Goal: Communication & Community: Answer question/provide support

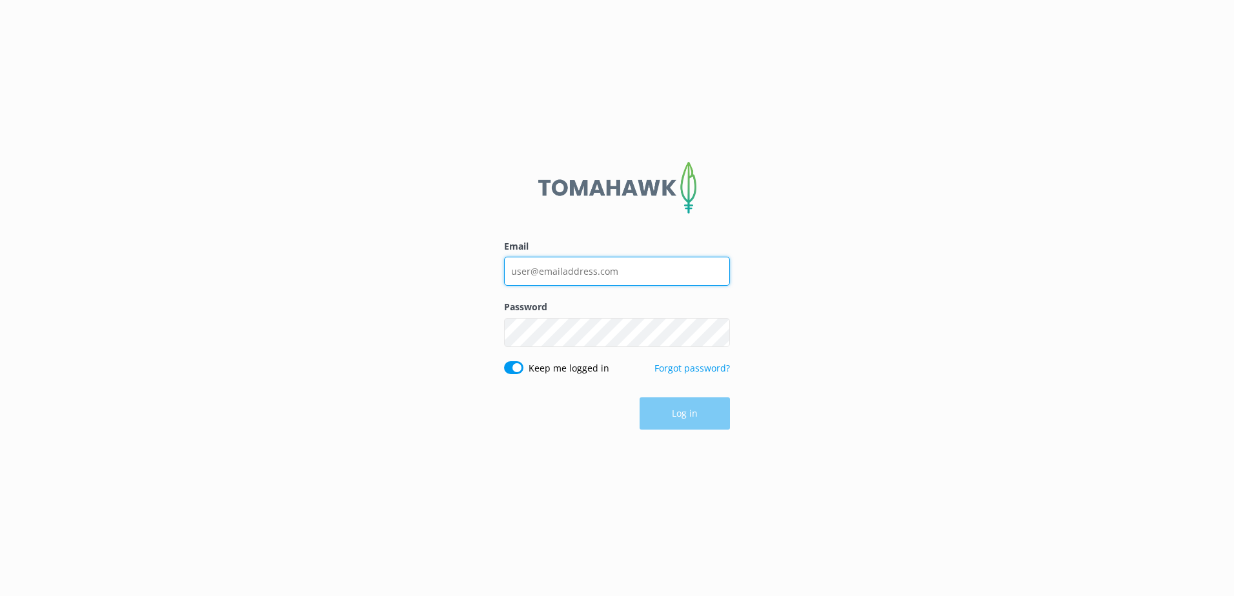
type input "[EMAIL_ADDRESS][DOMAIN_NAME]"
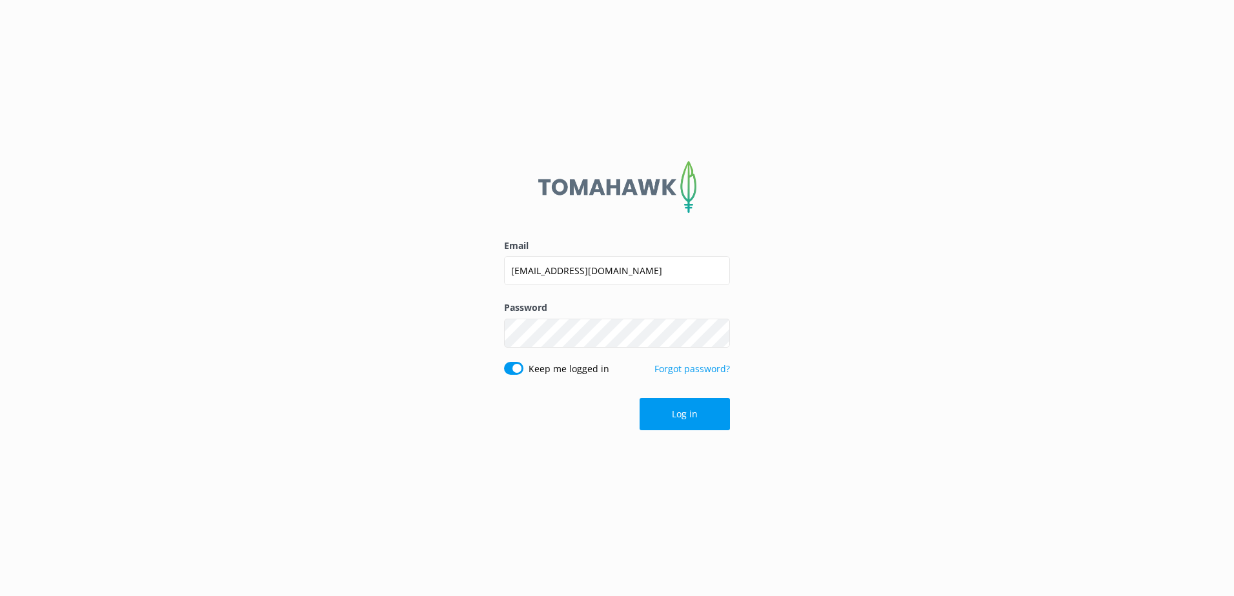
click at [689, 414] on div "Log in" at bounding box center [617, 414] width 226 height 32
click at [689, 414] on button "Log in" at bounding box center [685, 414] width 90 height 32
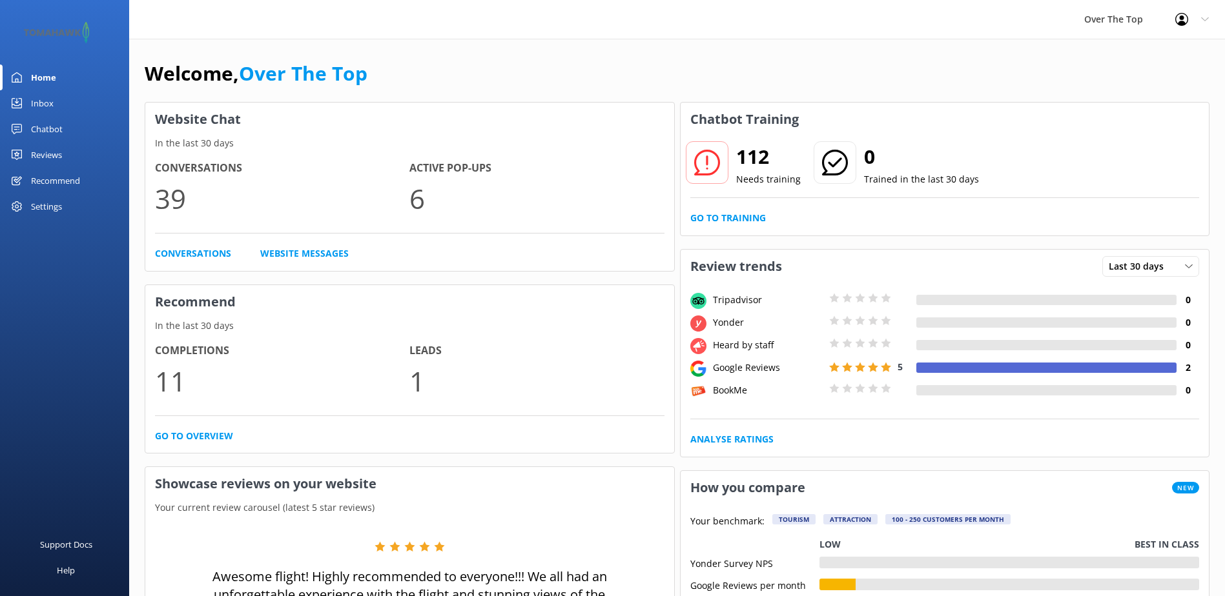
click at [50, 101] on div "Inbox" at bounding box center [42, 103] width 23 height 26
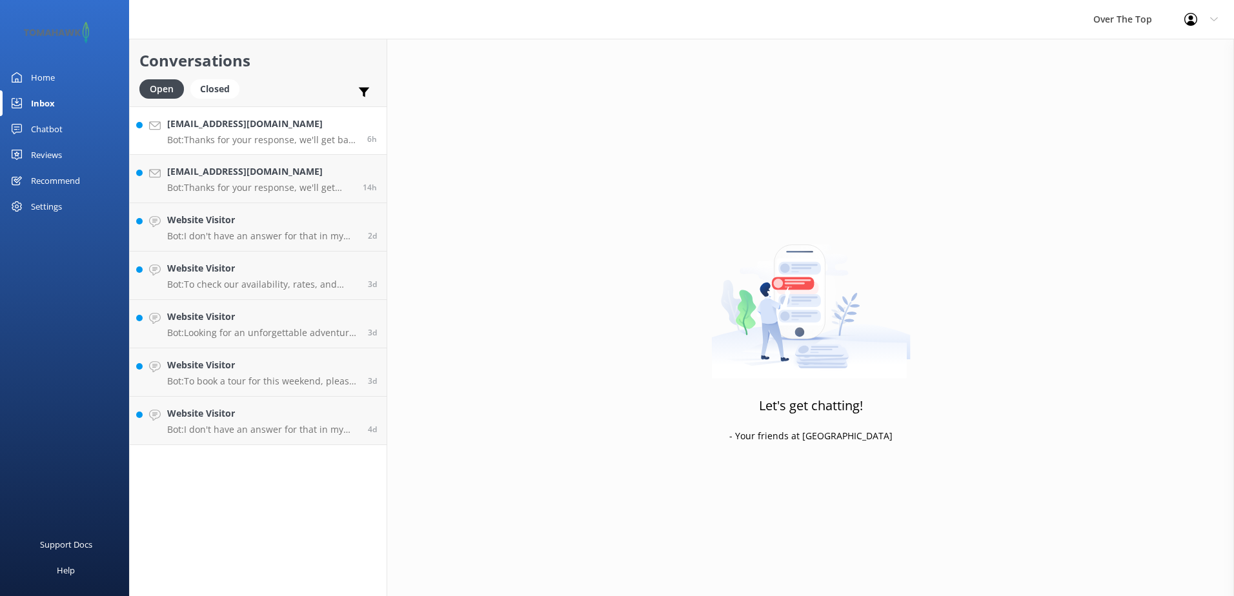
click at [260, 129] on h4 "[EMAIL_ADDRESS][DOMAIN_NAME]" at bounding box center [262, 124] width 190 height 14
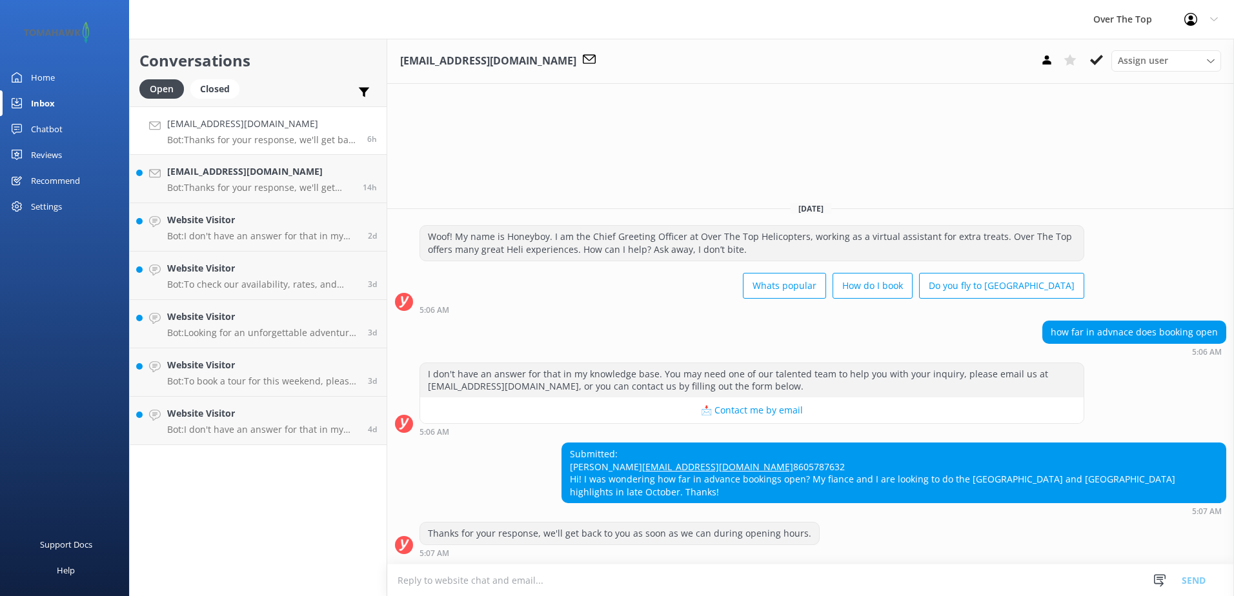
click at [706, 579] on textarea at bounding box center [810, 581] width 847 height 32
click at [296, 180] on div "[EMAIL_ADDRESS][DOMAIN_NAME] Bot: Thanks for your response, we'll get back to y…" at bounding box center [260, 179] width 186 height 28
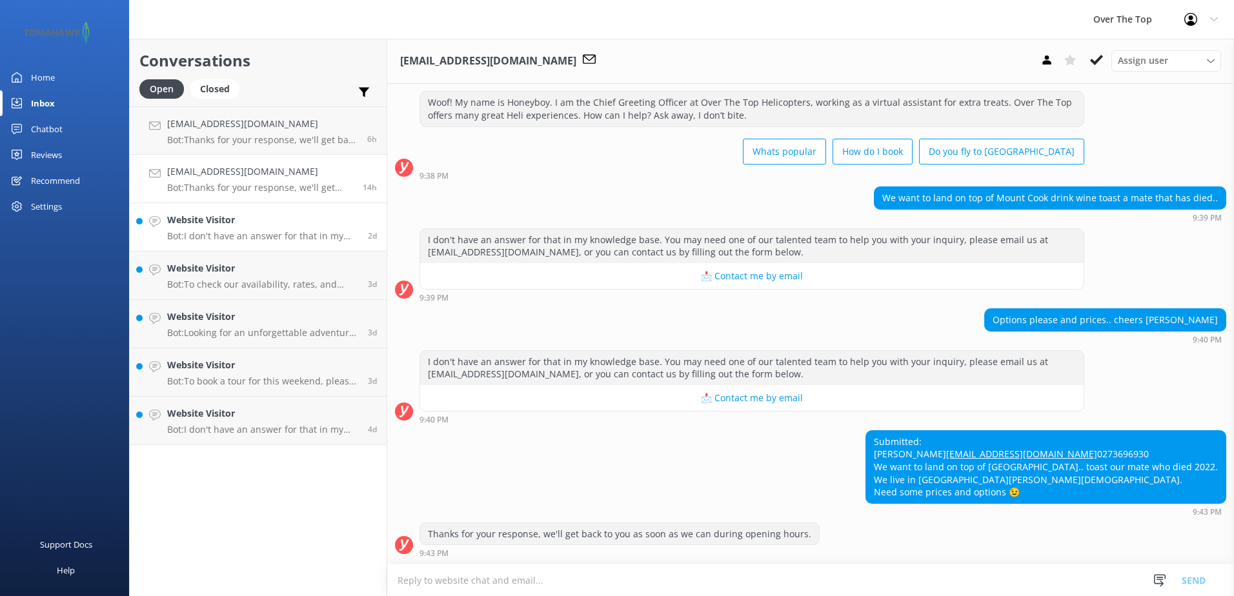
scroll to position [52, 0]
click at [281, 235] on p "Bot: I don't have an answer for that in my knowledge base. You may need one of …" at bounding box center [262, 236] width 191 height 12
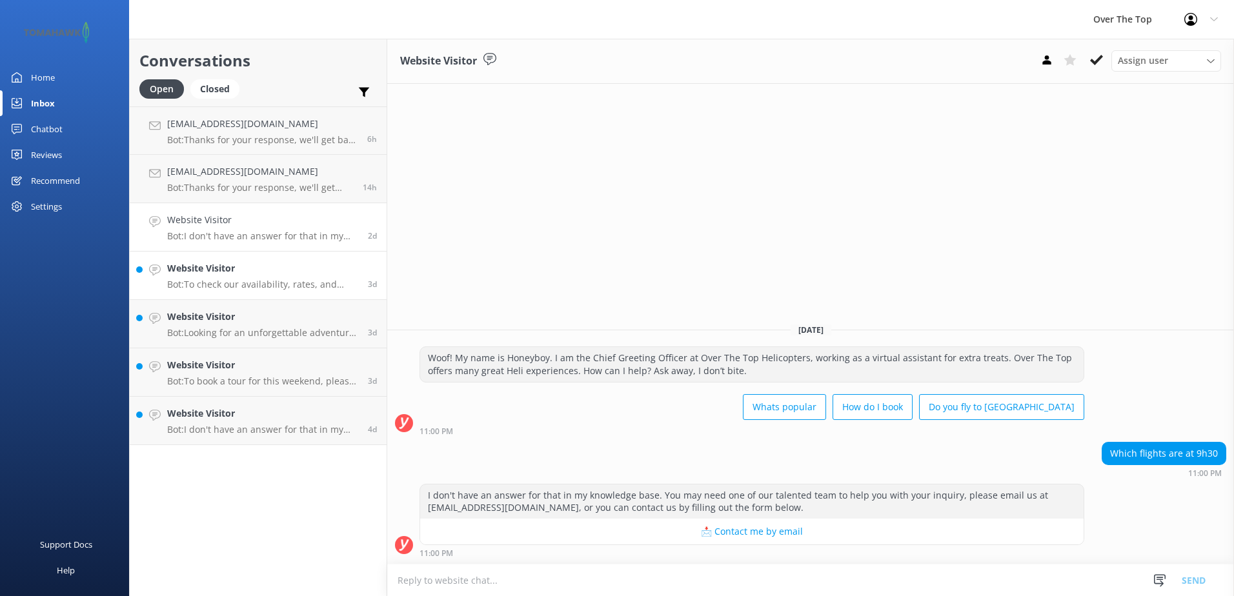
click at [278, 278] on div "Website Visitor Bot: To check our availability, rates, and make a booking, plea…" at bounding box center [262, 275] width 191 height 28
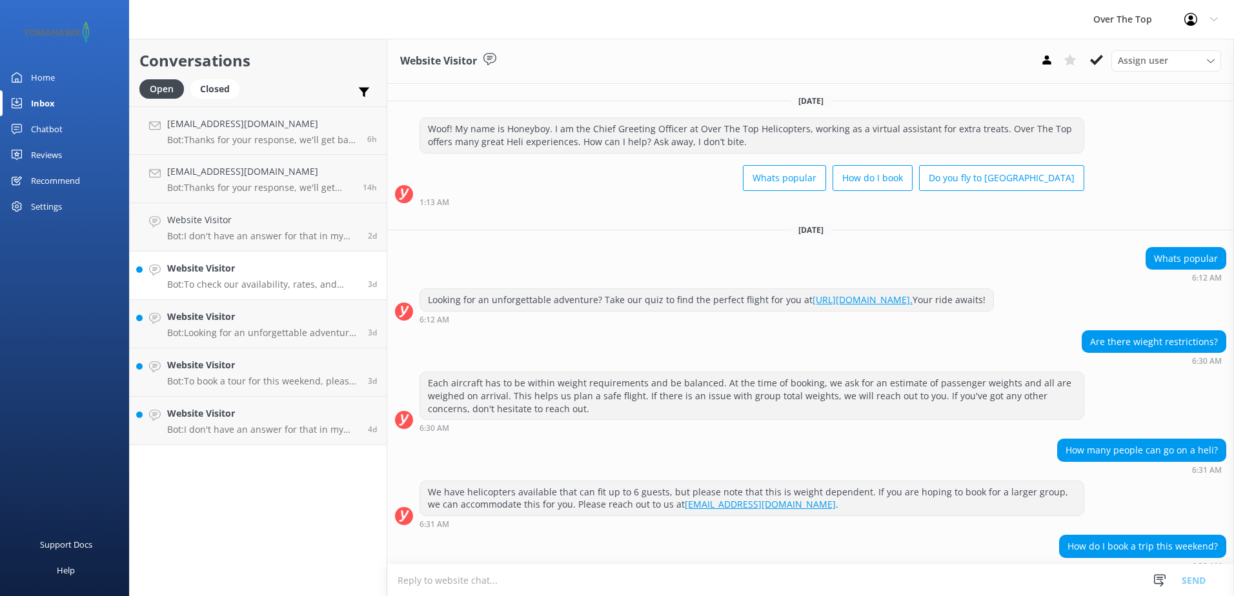
scroll to position [134, 0]
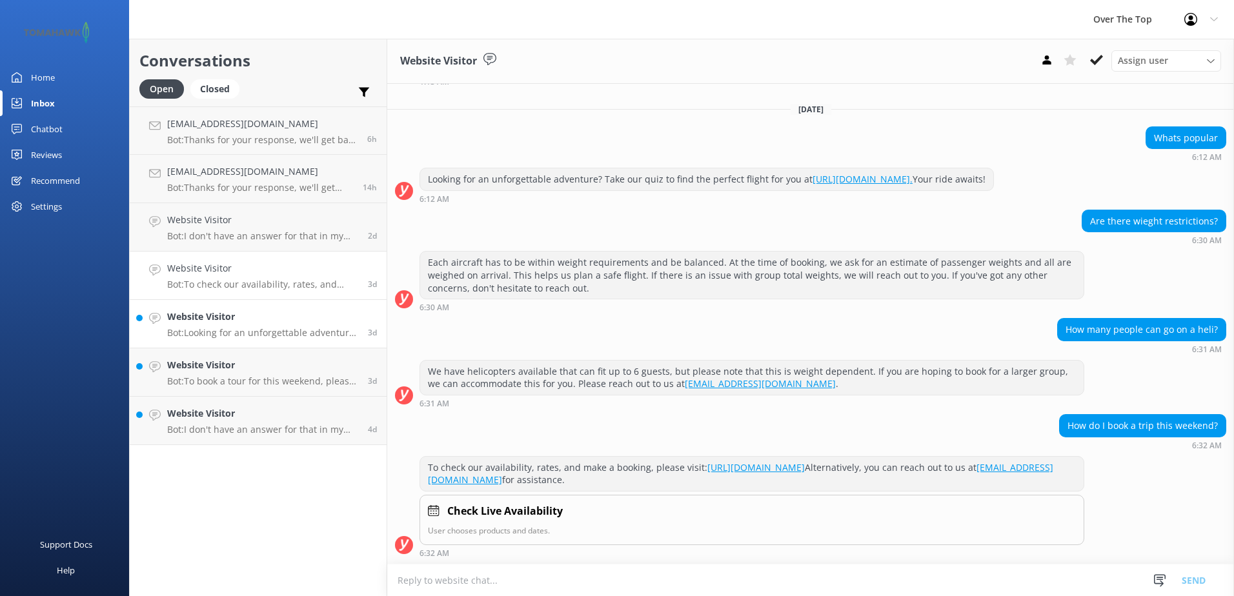
click at [265, 312] on h4 "Website Visitor" at bounding box center [262, 317] width 191 height 14
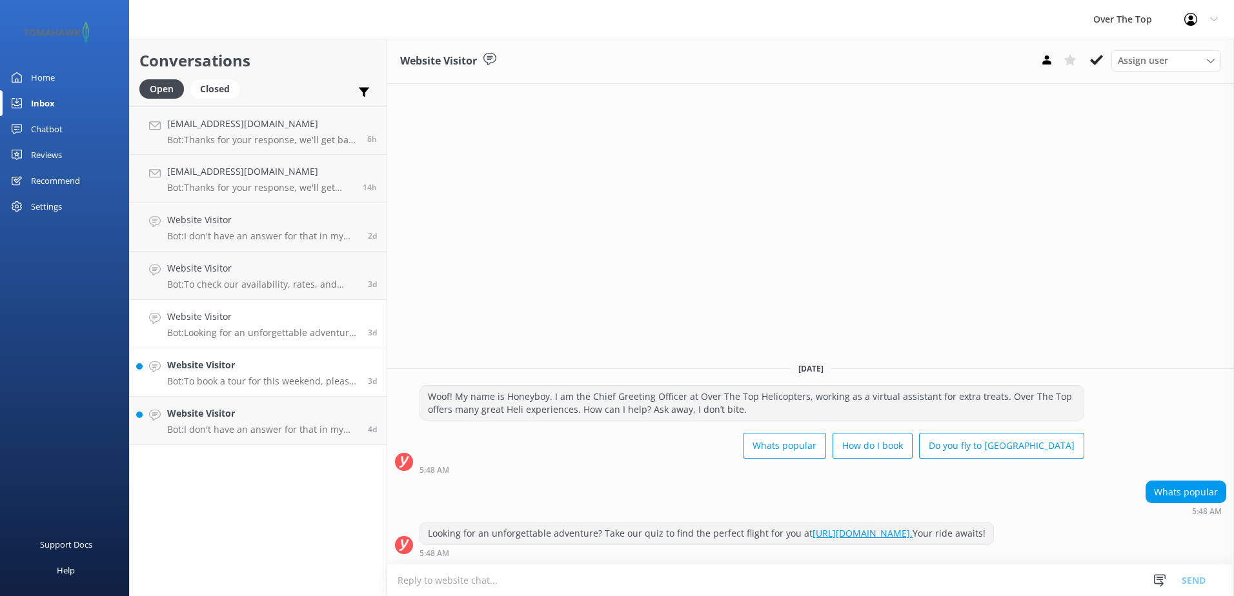
click at [260, 369] on h4 "Website Visitor" at bounding box center [262, 365] width 191 height 14
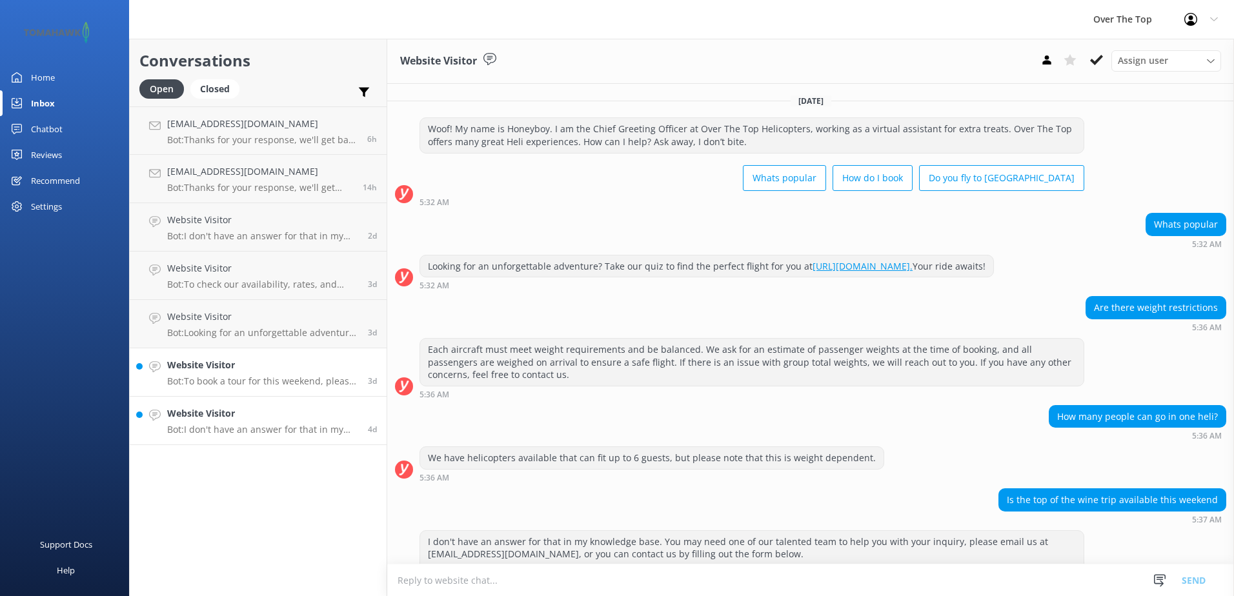
scroll to position [193, 0]
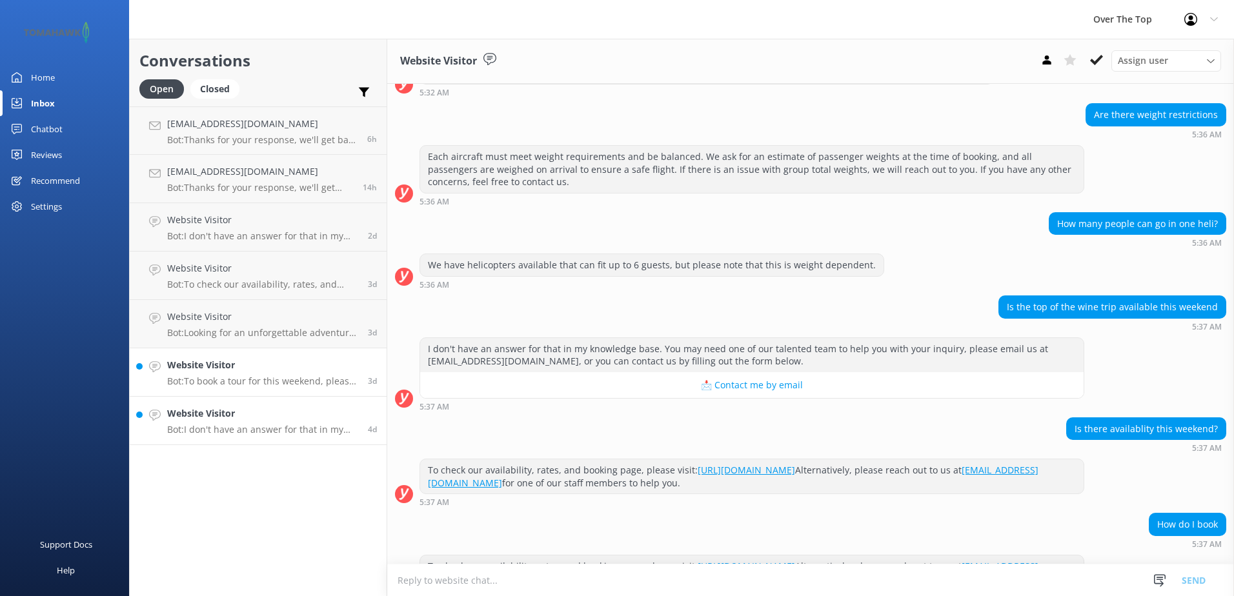
click at [254, 422] on div "Website Visitor Bot: I don't have an answer for that in my knowledge base. You …" at bounding box center [262, 421] width 191 height 28
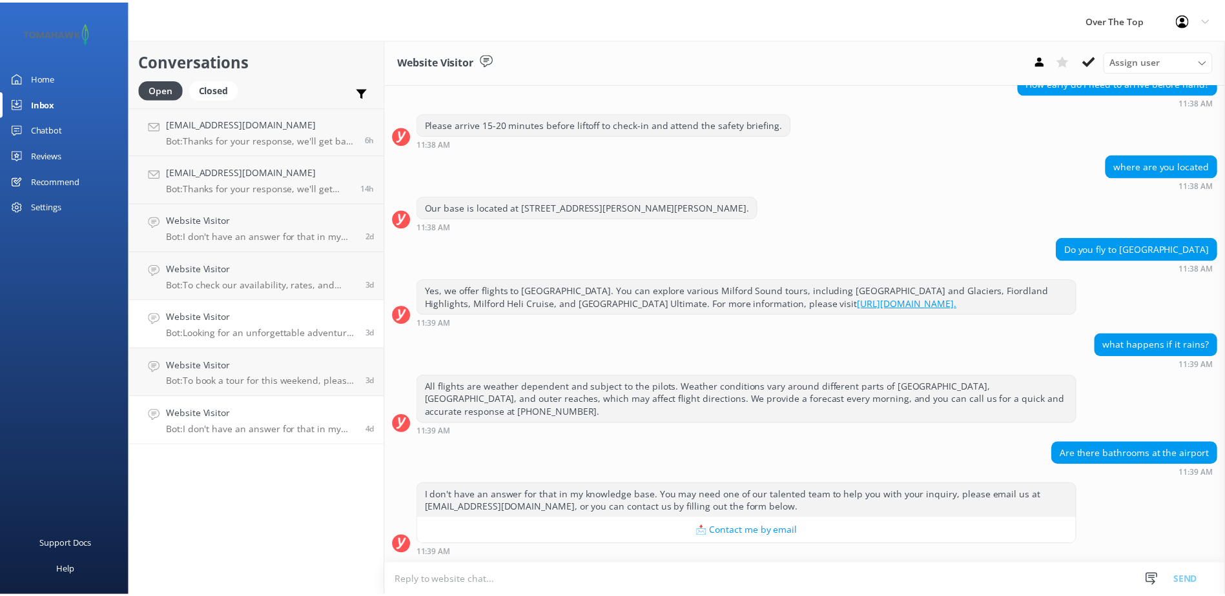
scroll to position [540, 0]
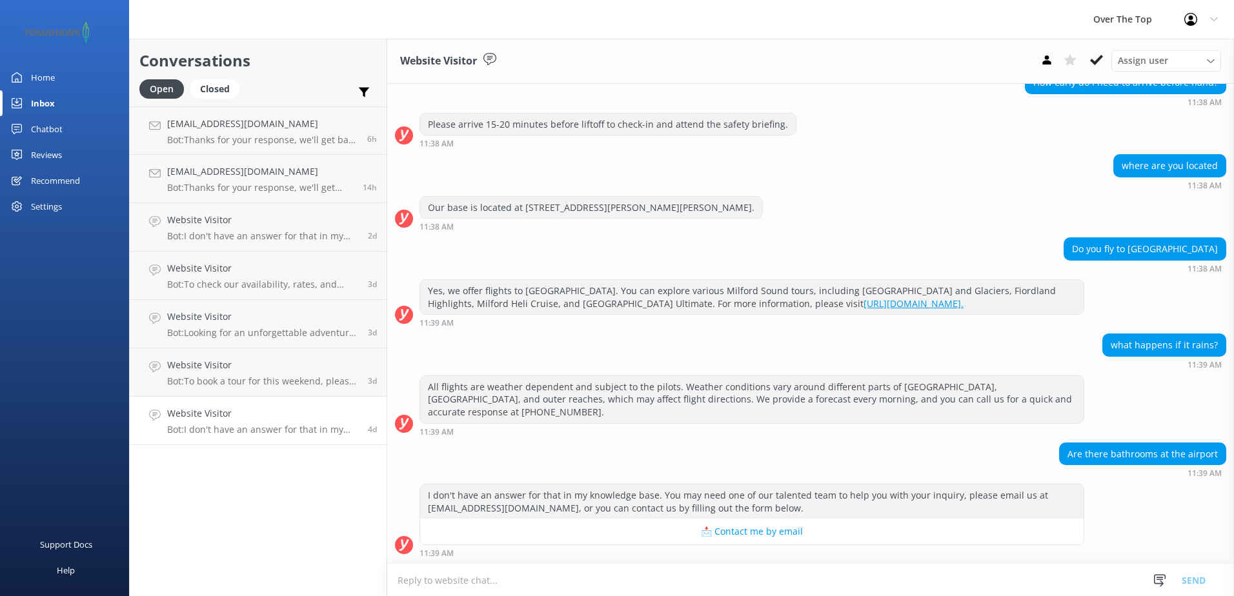
click at [36, 74] on div "Home" at bounding box center [43, 78] width 24 height 26
